Goal: Transaction & Acquisition: Book appointment/travel/reservation

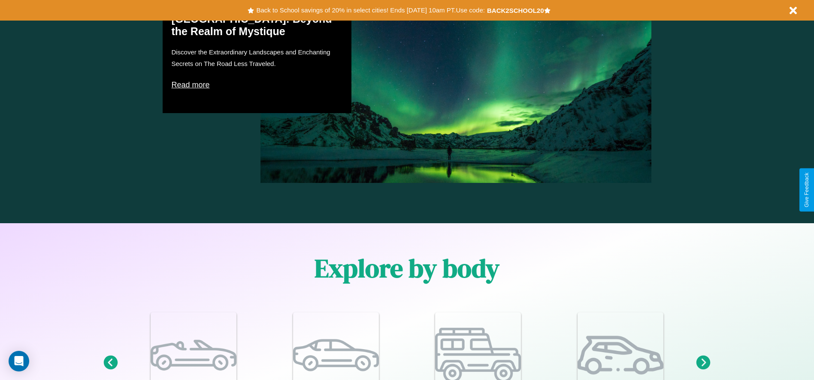
scroll to position [1038, 0]
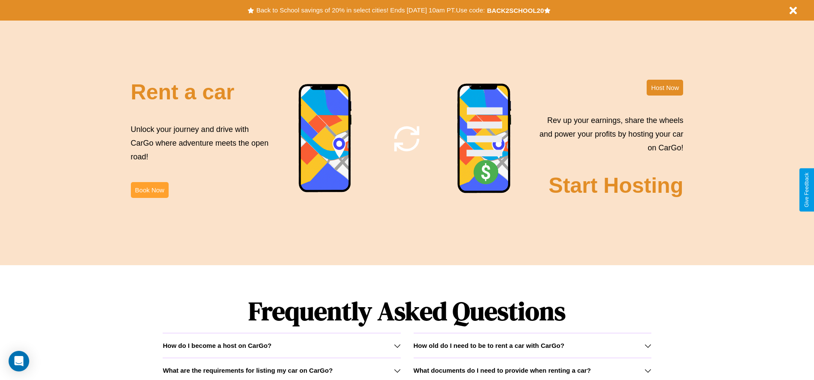
click at [149, 190] on button "Book Now" at bounding box center [150, 190] width 38 height 16
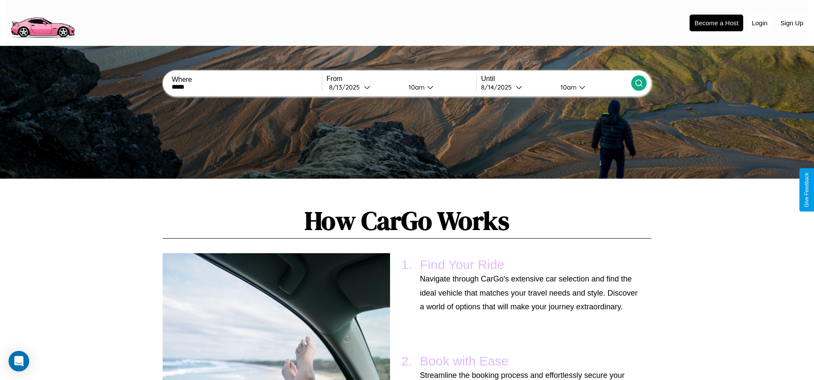
type input "*****"
click at [638, 83] on icon at bounding box center [638, 83] width 9 height 9
